Goal: Find contact information: Find contact information

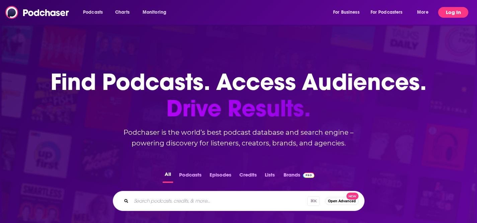
click at [448, 13] on button "Log In" at bounding box center [454, 12] width 30 height 11
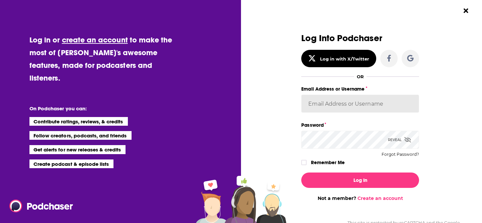
click at [348, 105] on input "Email Address or Username" at bounding box center [361, 104] width 118 height 18
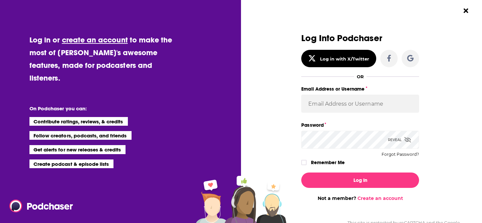
click at [455, 76] on div "Log Into Podchaser Log in with X/Twitter OR Email Address or Username Password …" at bounding box center [364, 111] width 237 height 223
click at [412, 60] on button "Dialog" at bounding box center [410, 58] width 17 height 17
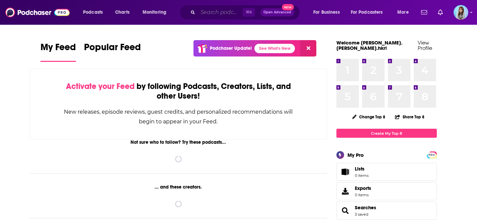
click at [207, 12] on input "Search podcasts, credits, & more..." at bounding box center [220, 12] width 45 height 11
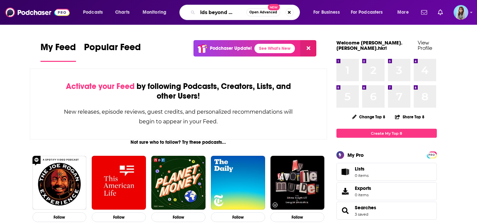
scroll to position [0, 15]
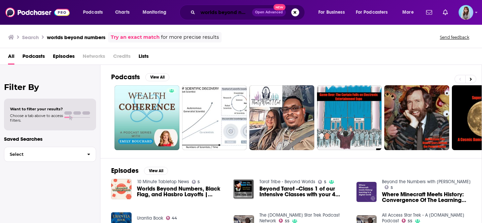
click at [243, 10] on input "worlds beyond numbers" at bounding box center [225, 12] width 54 height 11
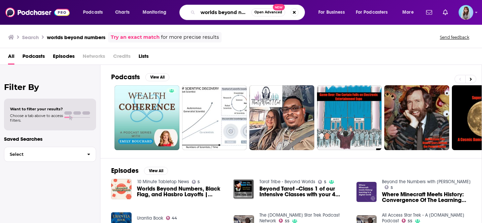
scroll to position [0, 12]
drag, startPoint x: 244, startPoint y: 11, endPoint x: 294, endPoint y: 12, distance: 50.6
click at [294, 12] on div "worlds beyond numbers Open Advanced New" at bounding box center [243, 12] width 126 height 15
type input "worlds beyond number"
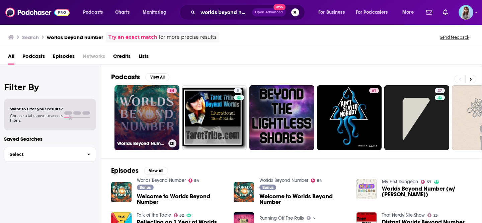
click at [149, 116] on link "84 Worlds Beyond Number" at bounding box center [147, 117] width 65 height 65
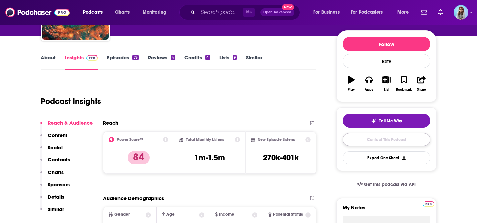
click at [382, 144] on link "Contact This Podcast" at bounding box center [387, 139] width 88 height 13
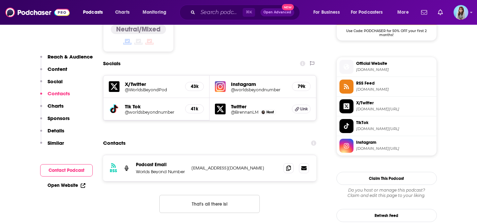
scroll to position [543, 0]
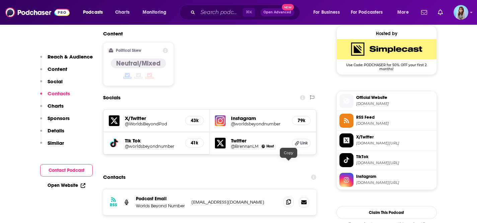
click at [292, 197] on span at bounding box center [289, 202] width 10 height 10
